Goal: Task Accomplishment & Management: Use online tool/utility

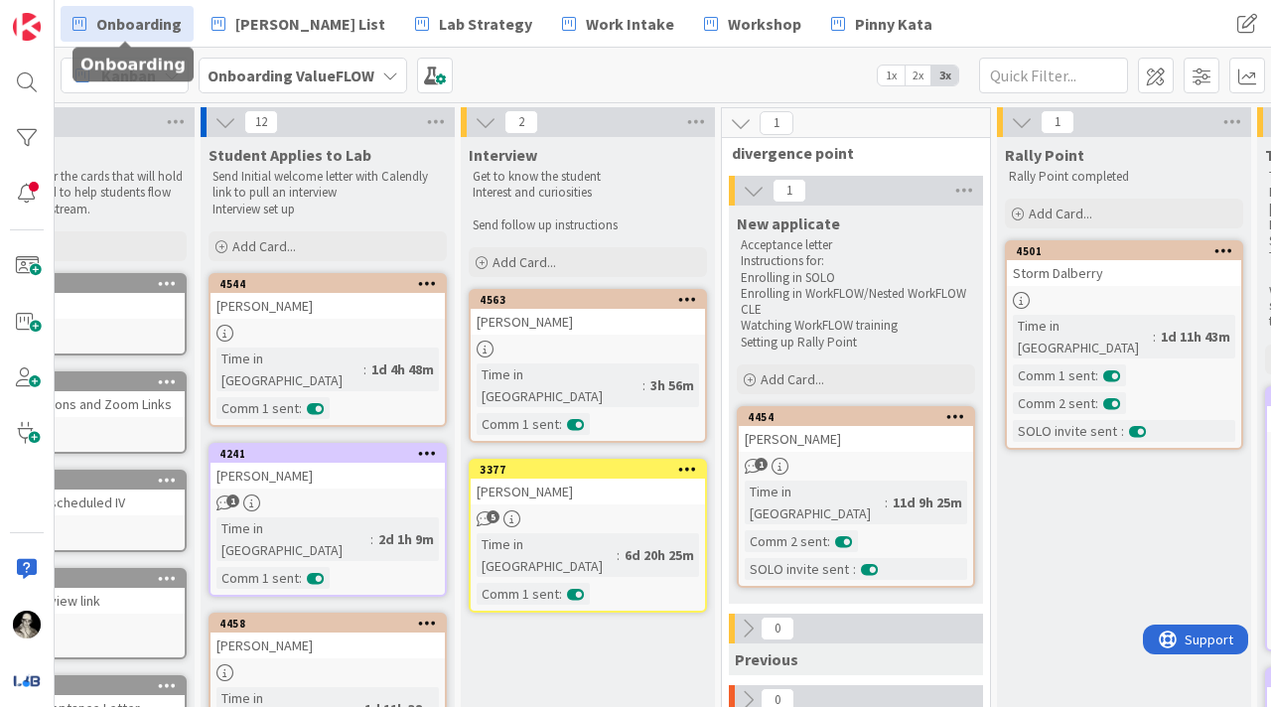
scroll to position [0, 114]
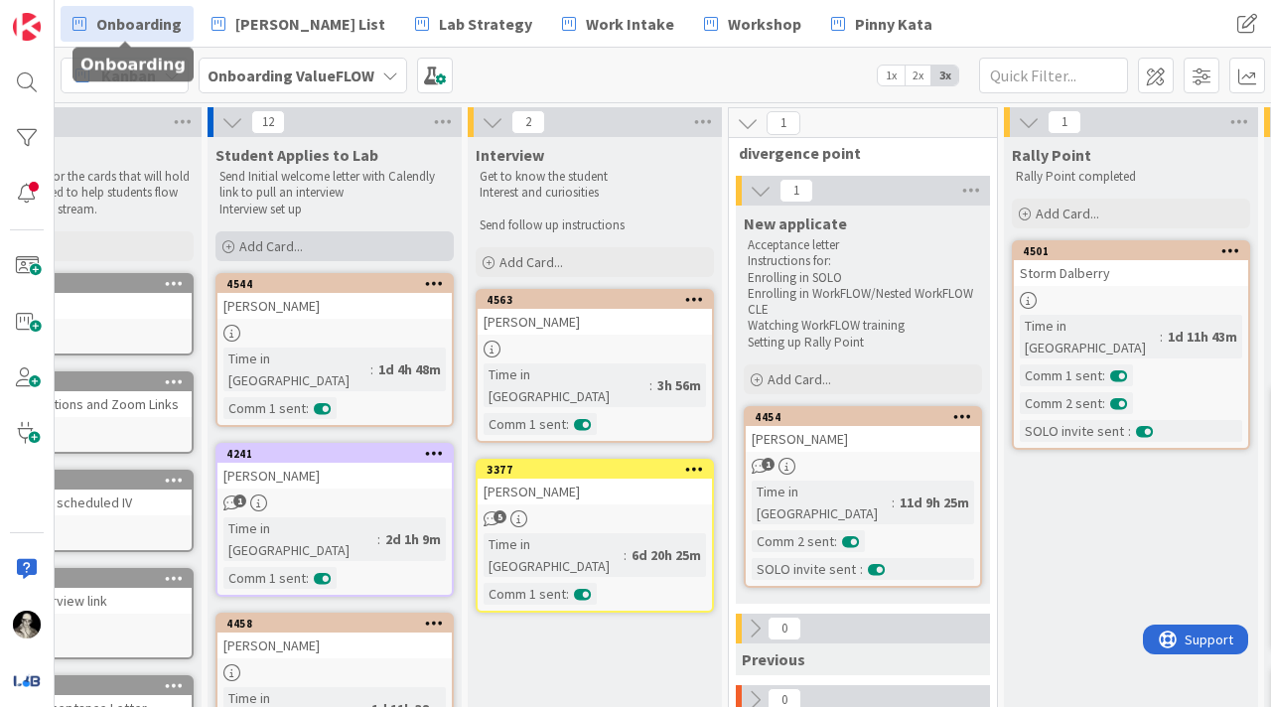
click at [274, 241] on span "Add Card..." at bounding box center [271, 246] width 64 height 18
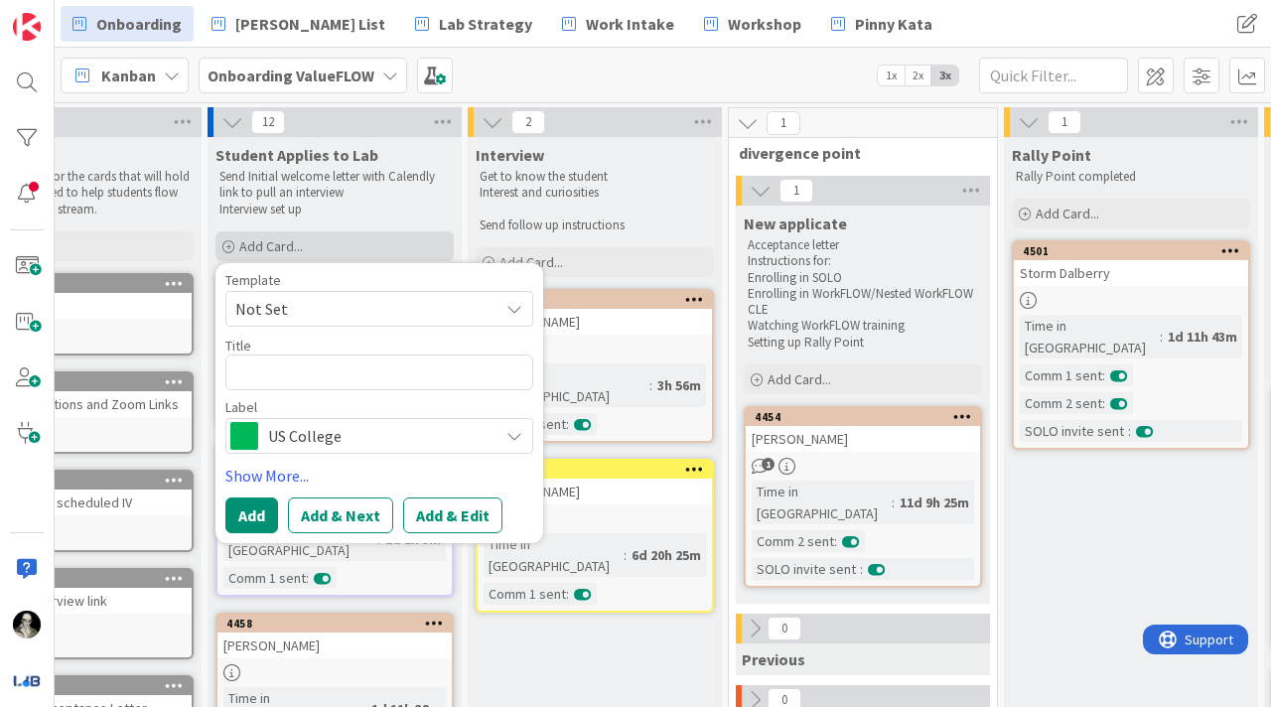
type textarea "x"
type textarea "L"
type textarea "x"
type textarea "Le"
type textarea "x"
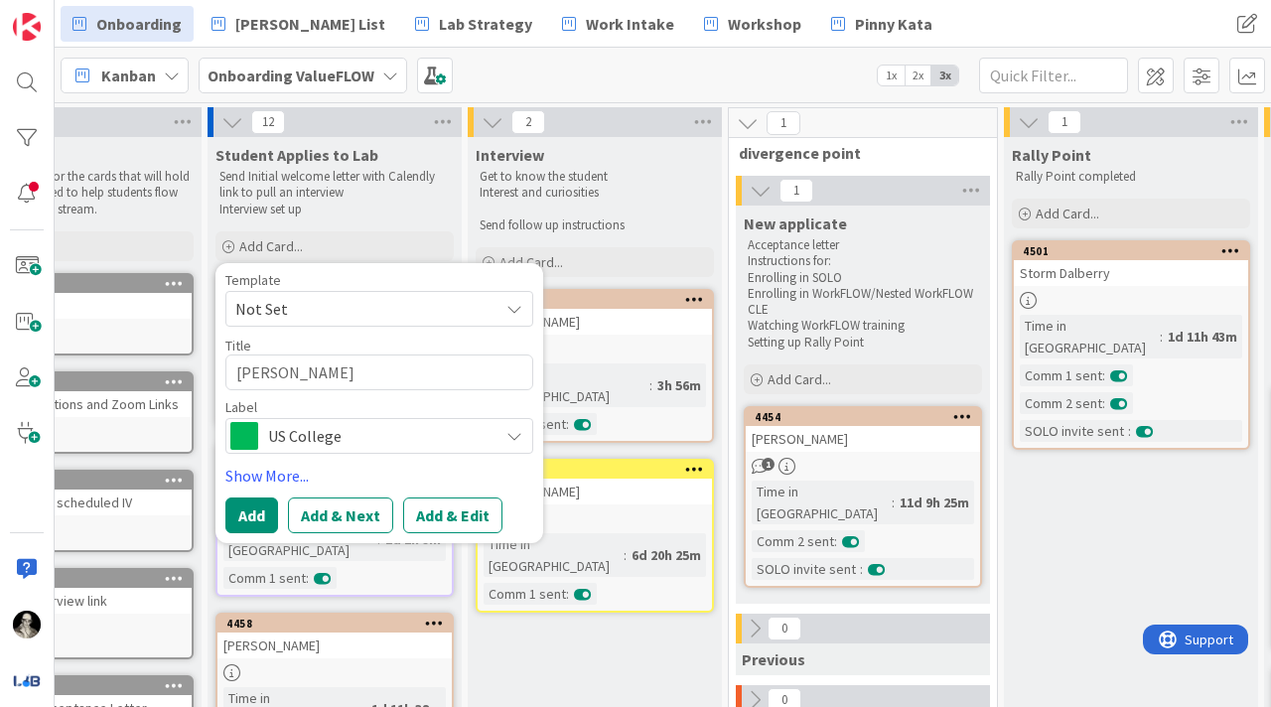
type textarea "[PERSON_NAME]"
click at [315, 432] on span "US College" at bounding box center [378, 436] width 221 height 28
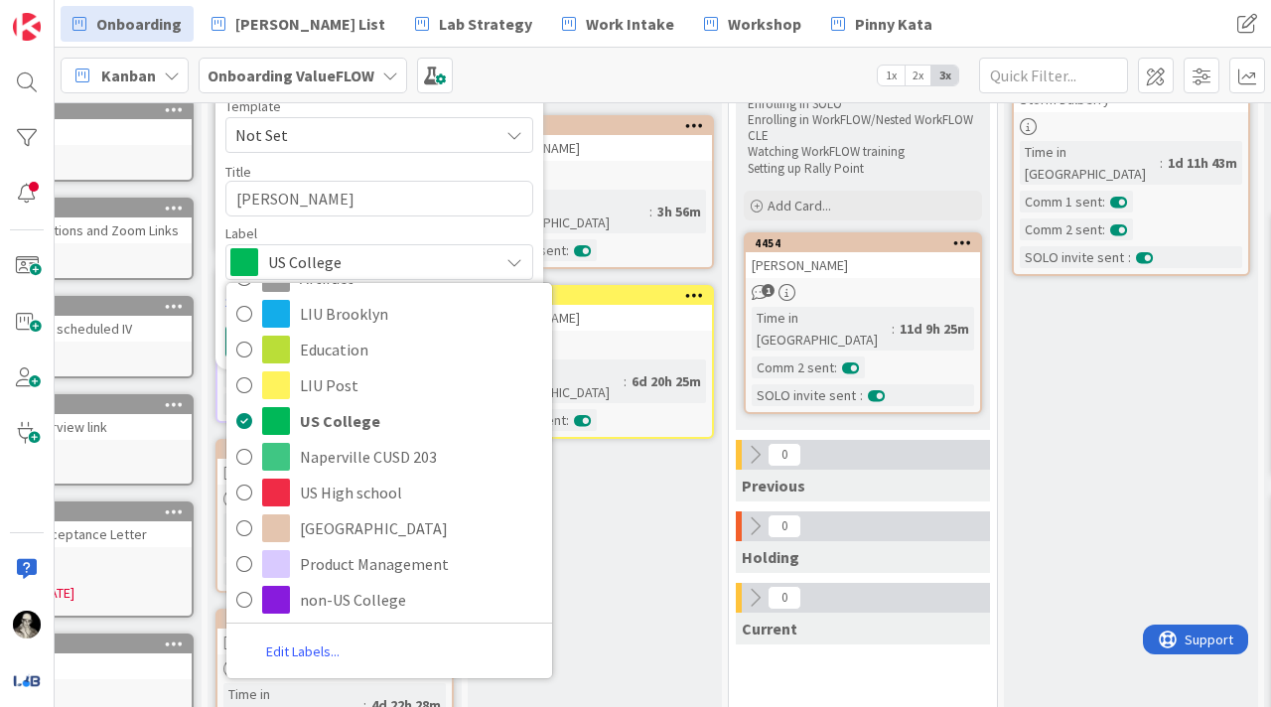
scroll to position [191, 114]
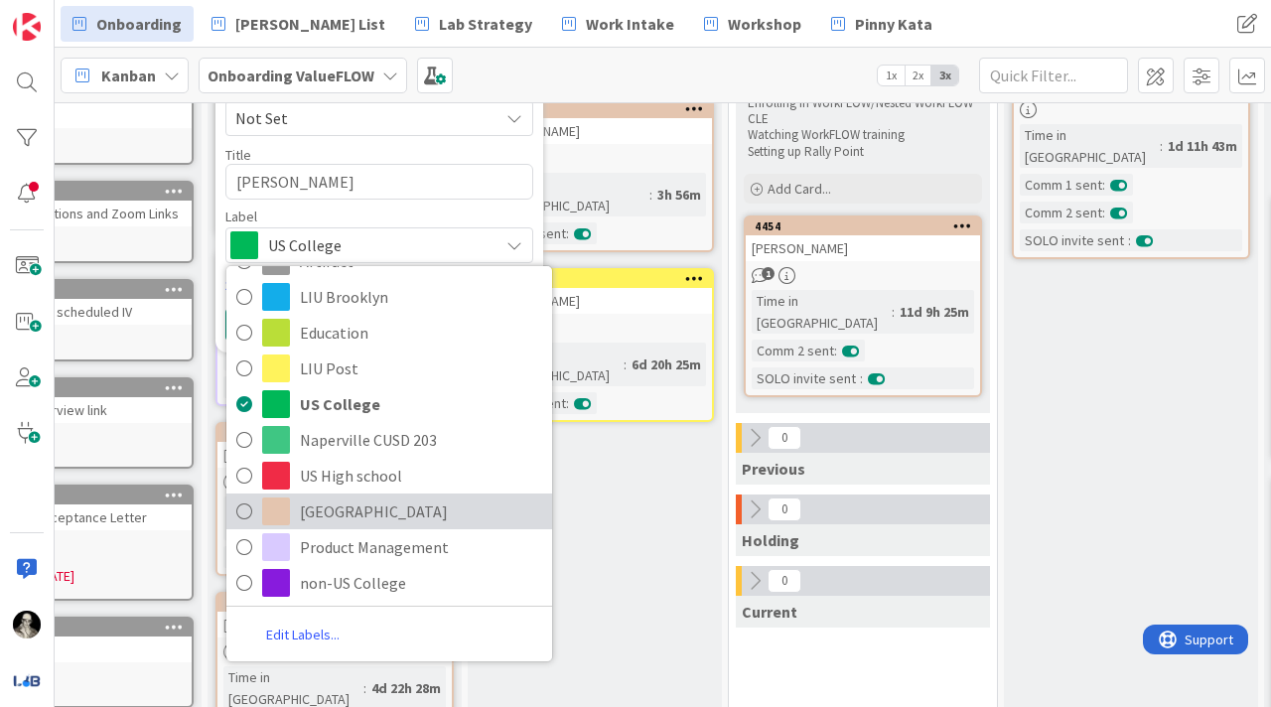
click at [372, 509] on span "[GEOGRAPHIC_DATA]" at bounding box center [421, 512] width 242 height 30
type textarea "x"
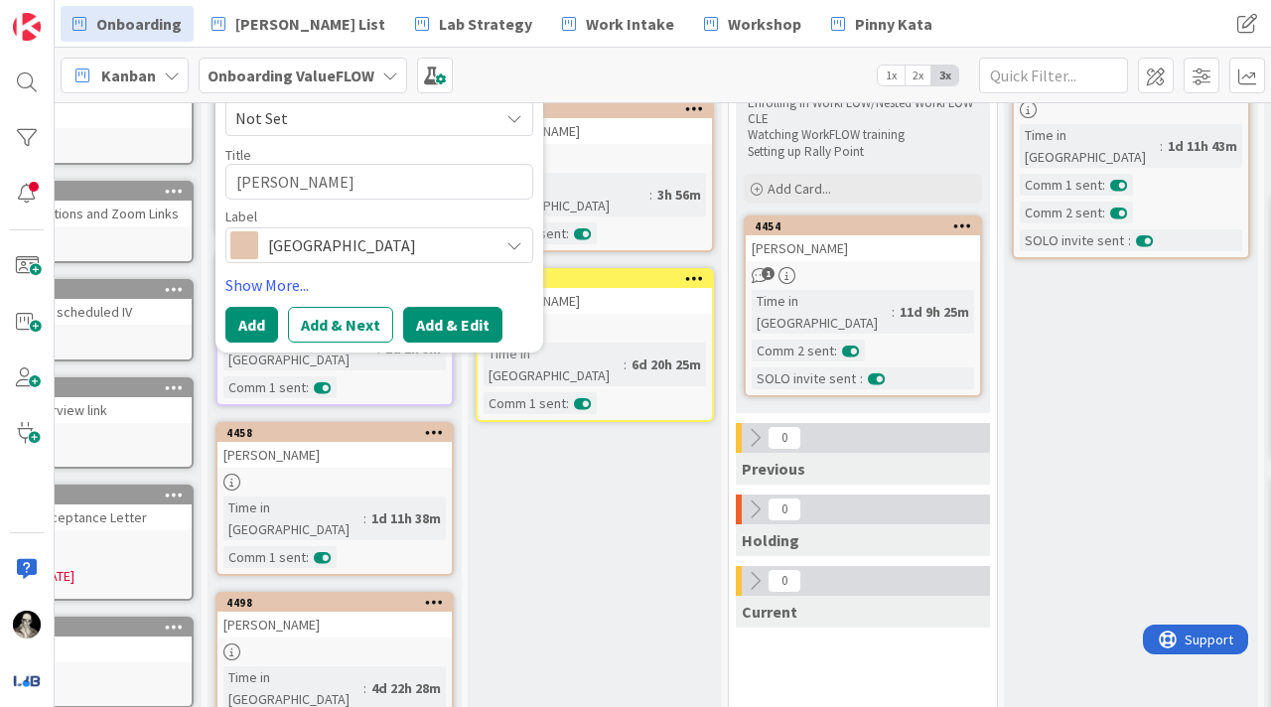
click at [434, 328] on button "Add & Edit" at bounding box center [452, 325] width 99 height 36
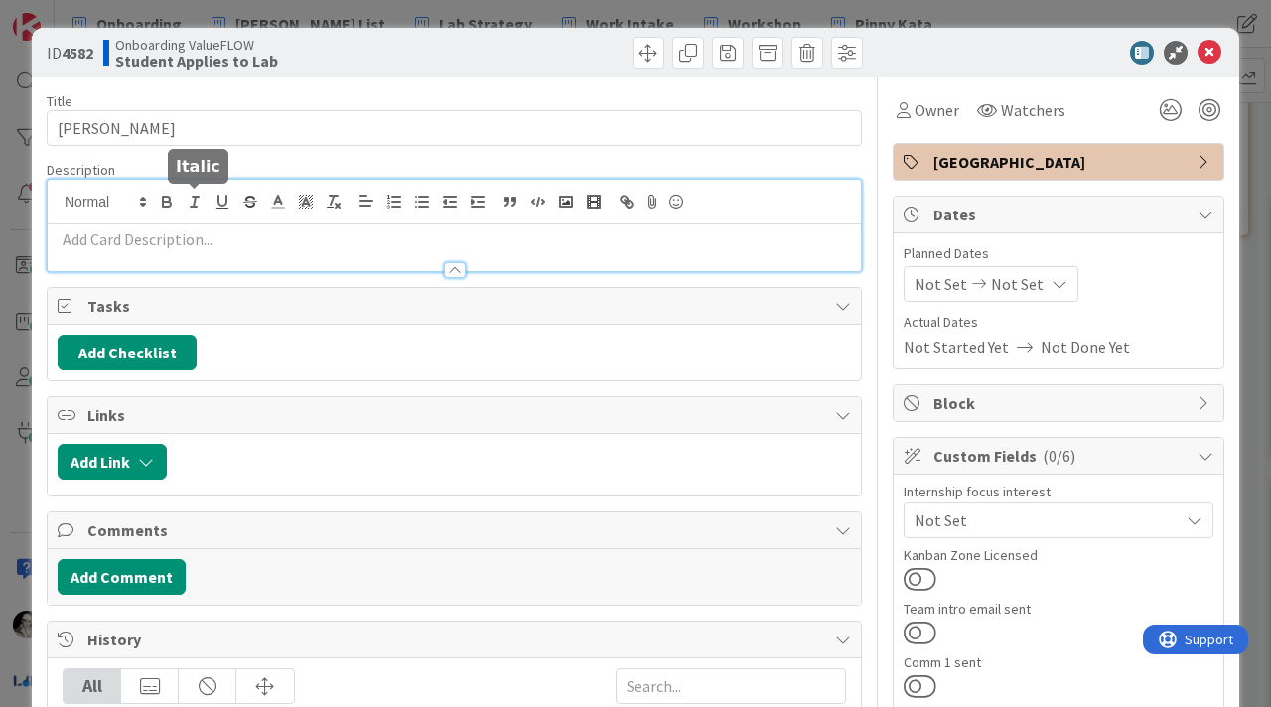
click at [203, 202] on div at bounding box center [454, 225] width 813 height 91
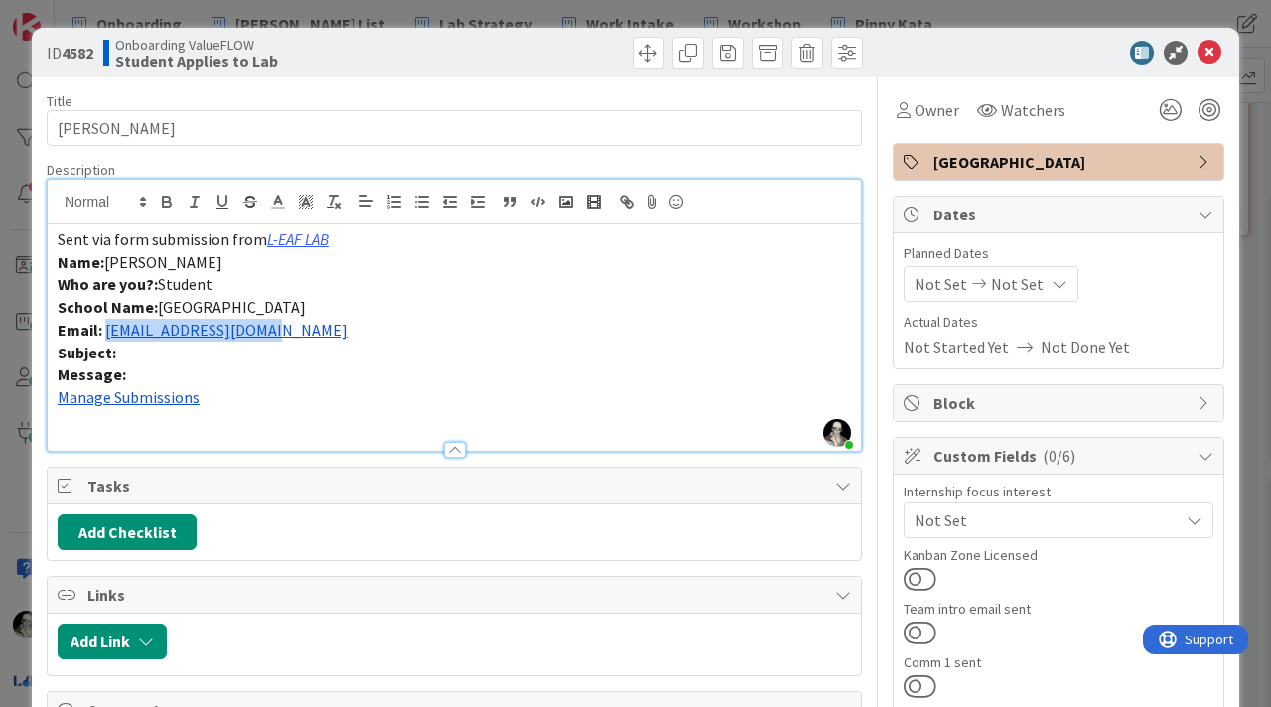
drag, startPoint x: 280, startPoint y: 332, endPoint x: 106, endPoint y: 326, distance: 173.9
click at [106, 326] on p "Email: [EMAIL_ADDRESS][DOMAIN_NAME]" at bounding box center [455, 330] width 794 height 23
copy link "[EMAIL_ADDRESS][DOMAIN_NAME]"
click at [139, 269] on span "[PERSON_NAME]" at bounding box center [163, 262] width 118 height 20
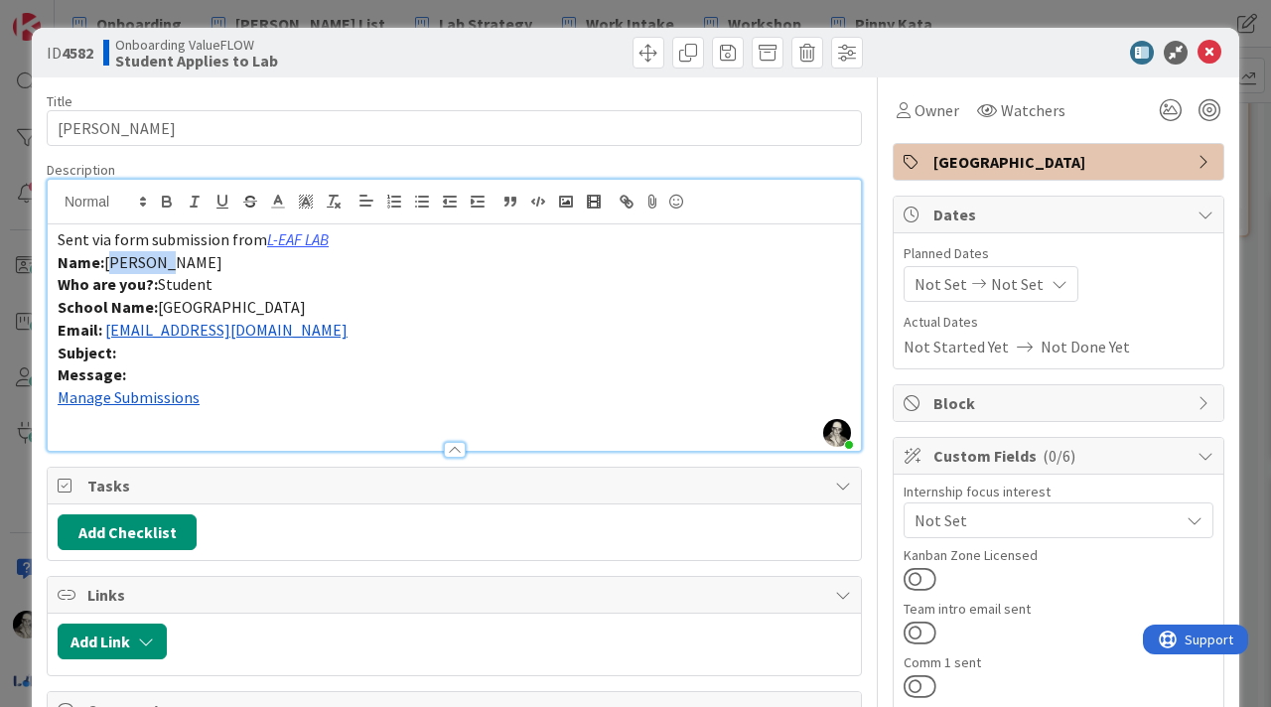
copy span "Chaewon"
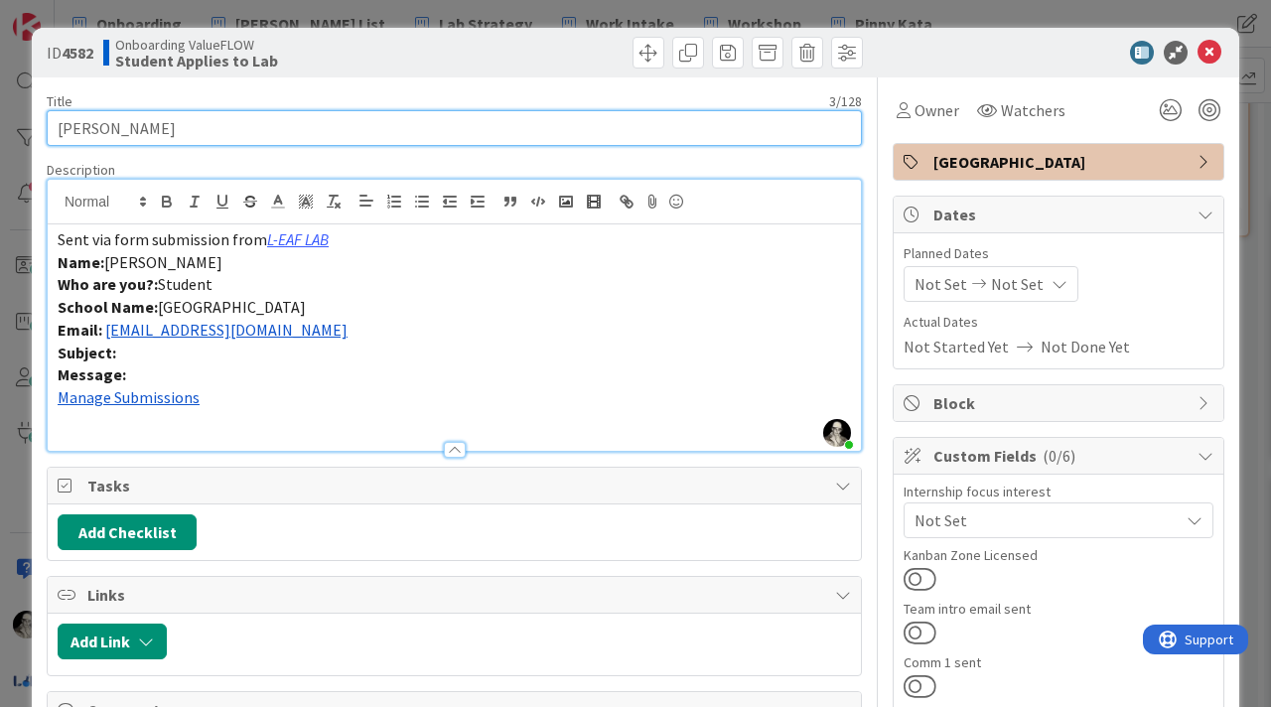
click at [56, 133] on input "[PERSON_NAME]" at bounding box center [454, 128] width 815 height 36
paste input "Chaewon"
type input "[PERSON_NAME]"
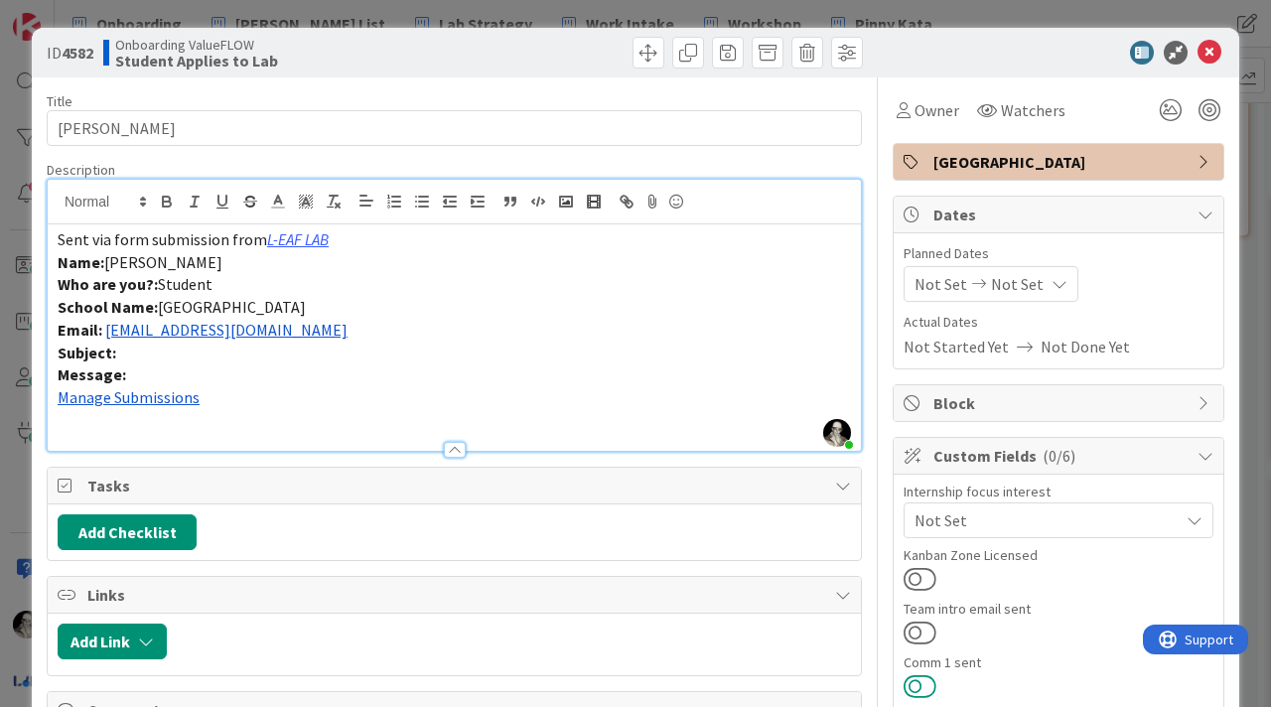
click at [916, 677] on button at bounding box center [920, 686] width 33 height 26
click at [1208, 51] on icon at bounding box center [1210, 53] width 24 height 24
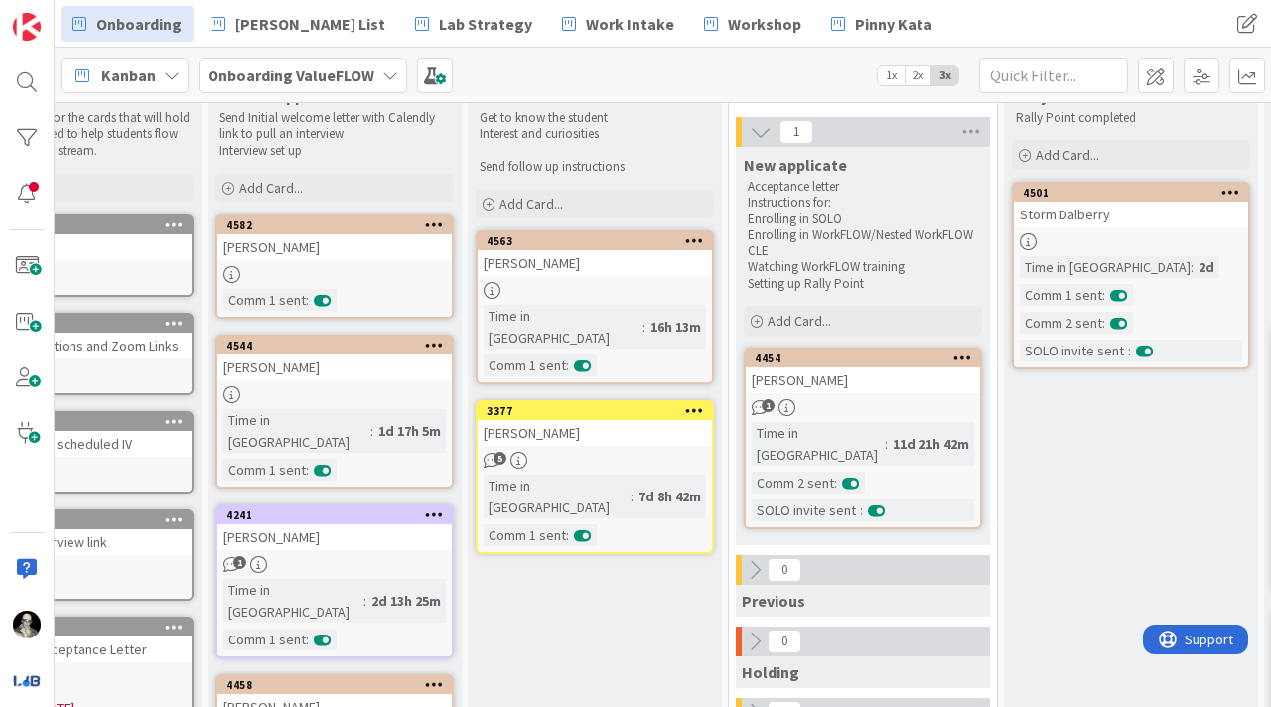
scroll to position [0, 114]
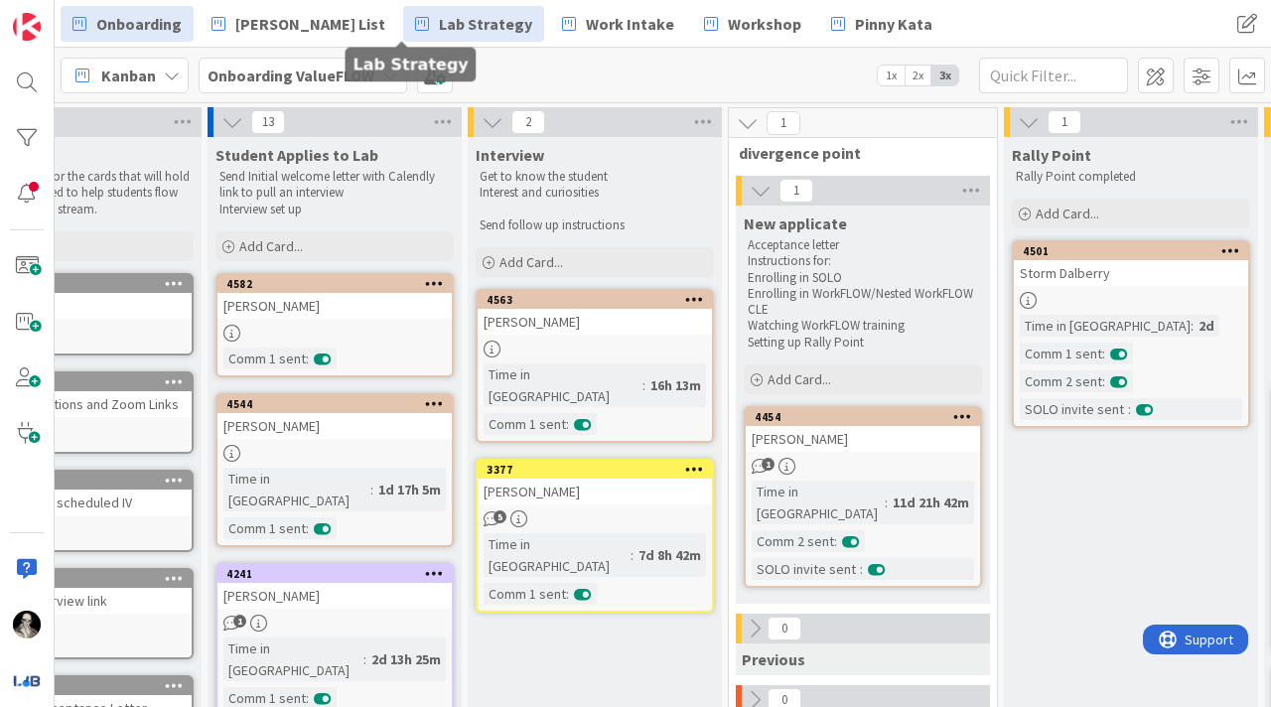
click at [439, 18] on span "Lab Strategy" at bounding box center [485, 24] width 93 height 24
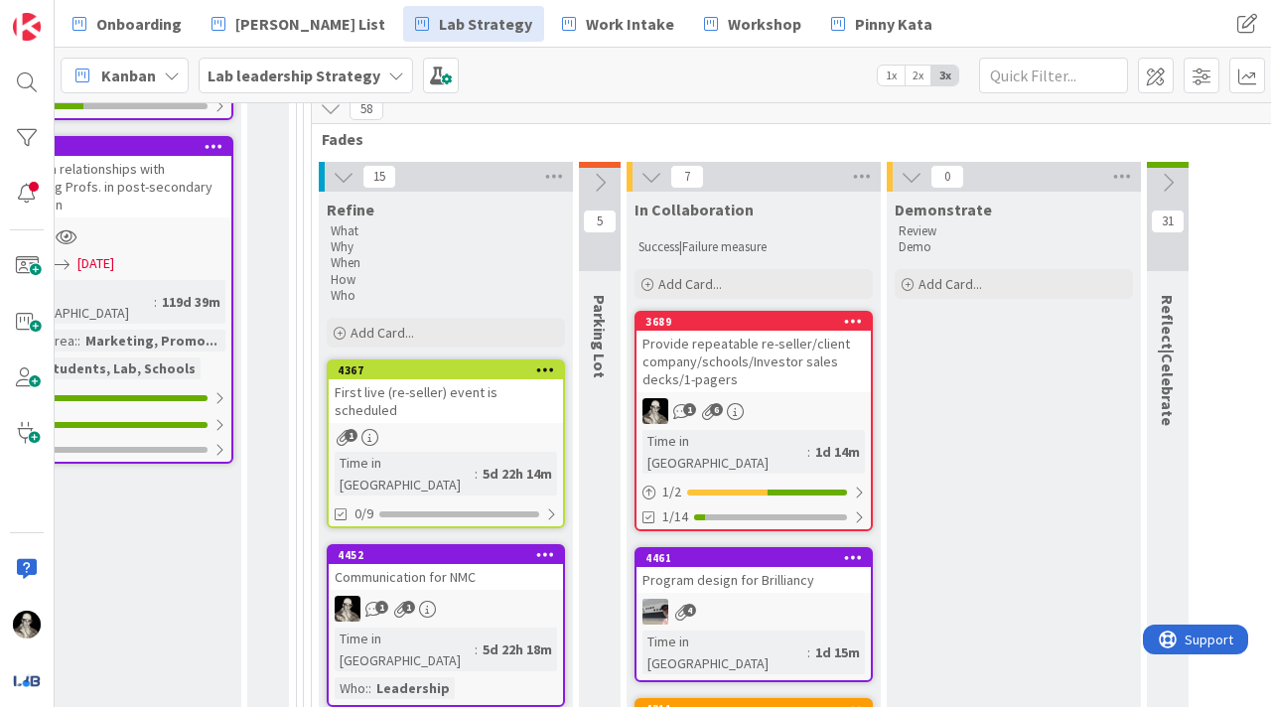
scroll to position [720, 2591]
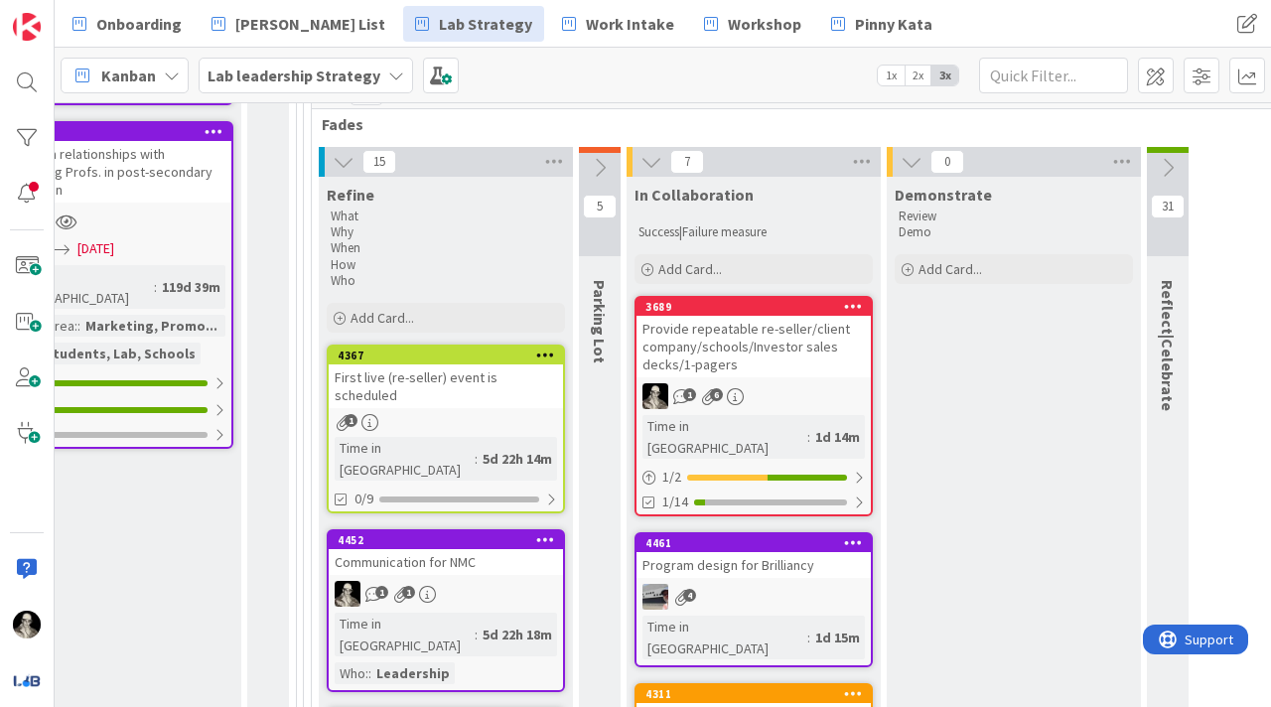
click at [756, 316] on div "Provide repeatable re-seller/client company/schools/Investor sales decks/1-page…" at bounding box center [754, 347] width 234 height 62
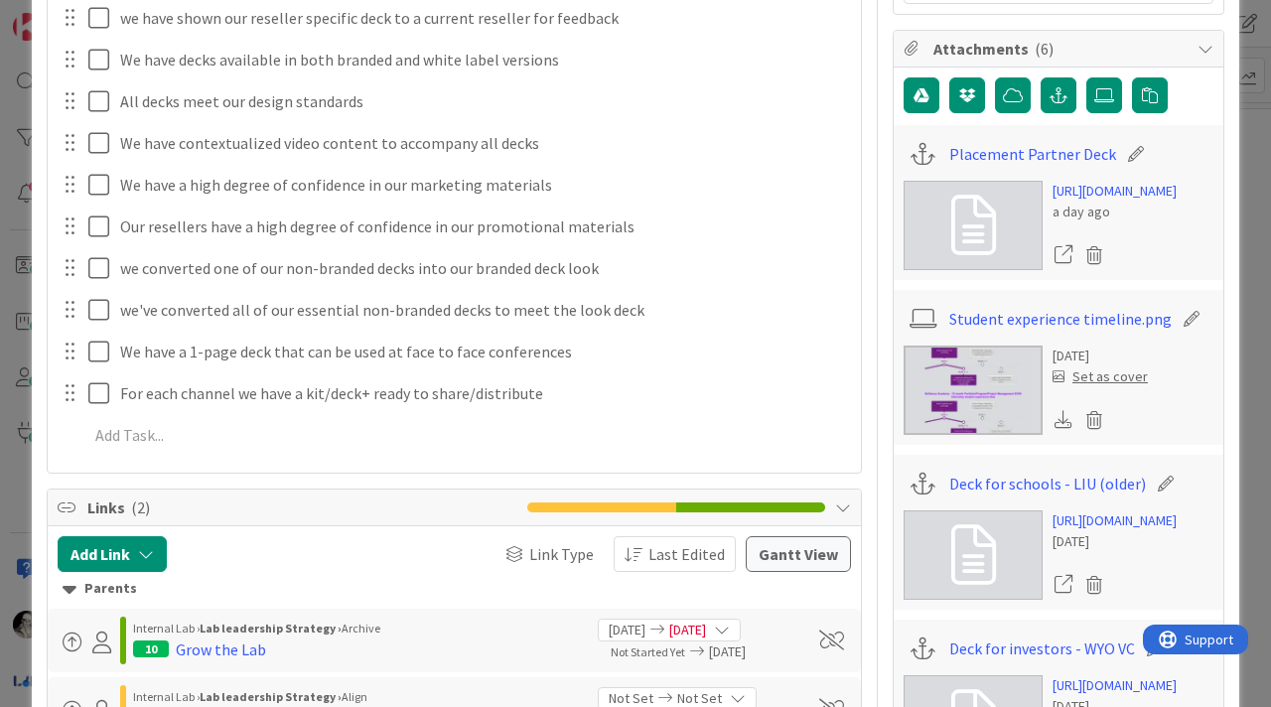
scroll to position [668, 0]
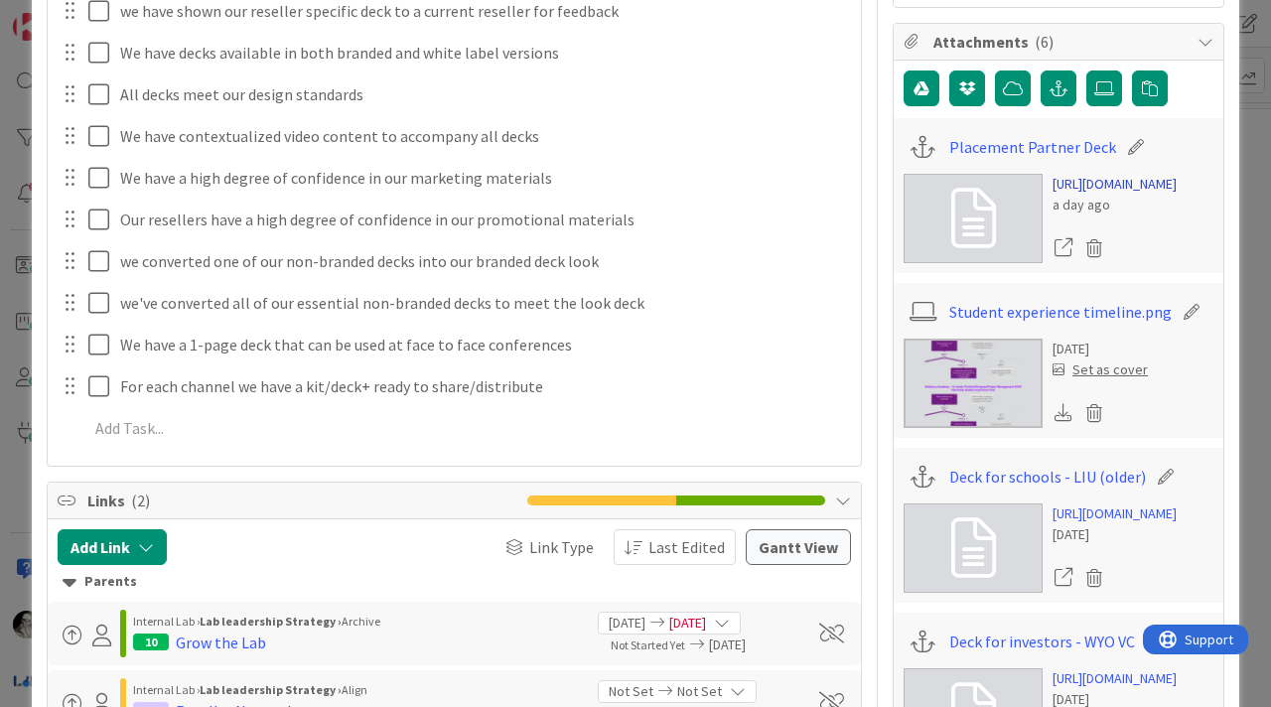
click at [1089, 195] on link "[URL][DOMAIN_NAME]" at bounding box center [1115, 184] width 124 height 21
